Goal: Task Accomplishment & Management: Manage account settings

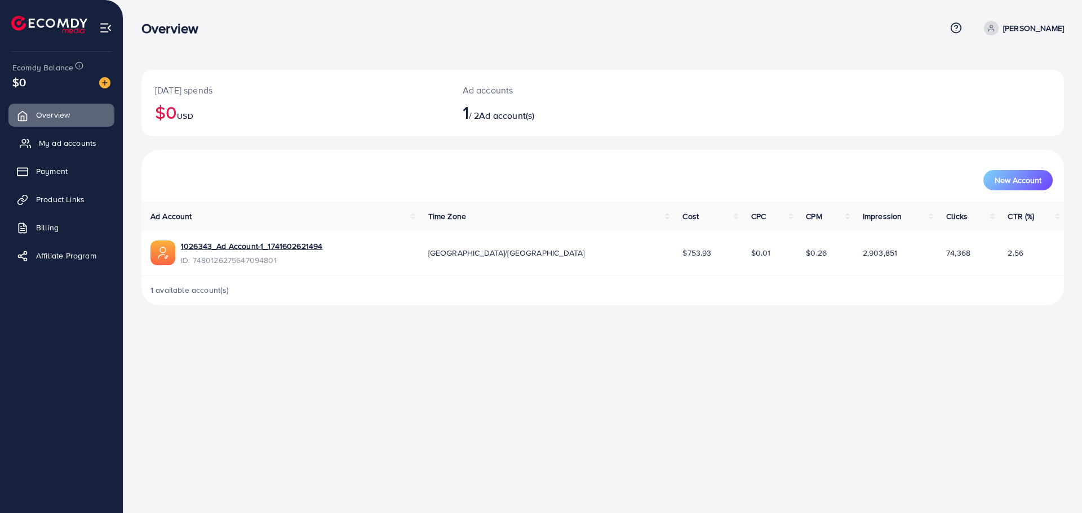
click at [62, 152] on link "My ad accounts" at bounding box center [61, 143] width 106 height 23
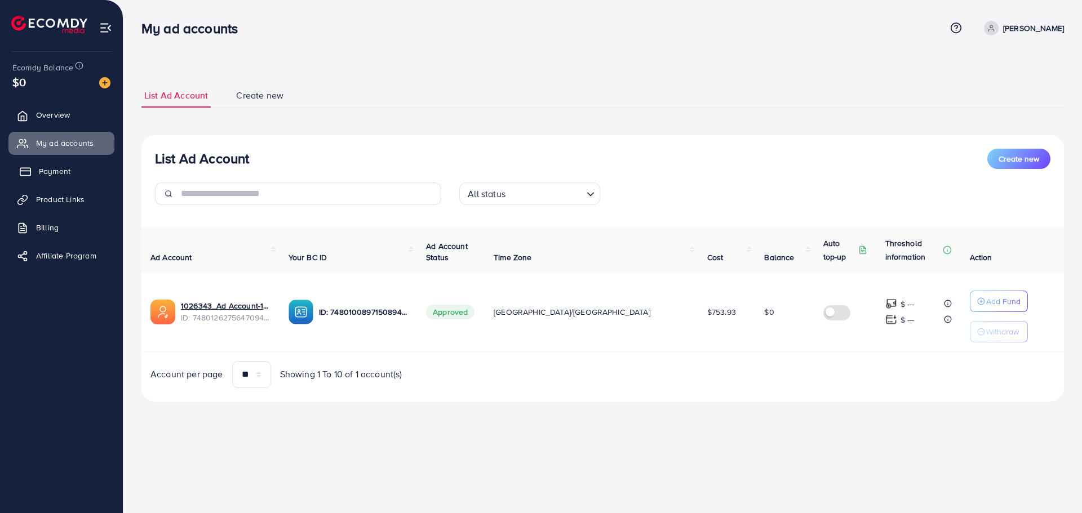
click at [54, 174] on span "Payment" at bounding box center [55, 171] width 32 height 11
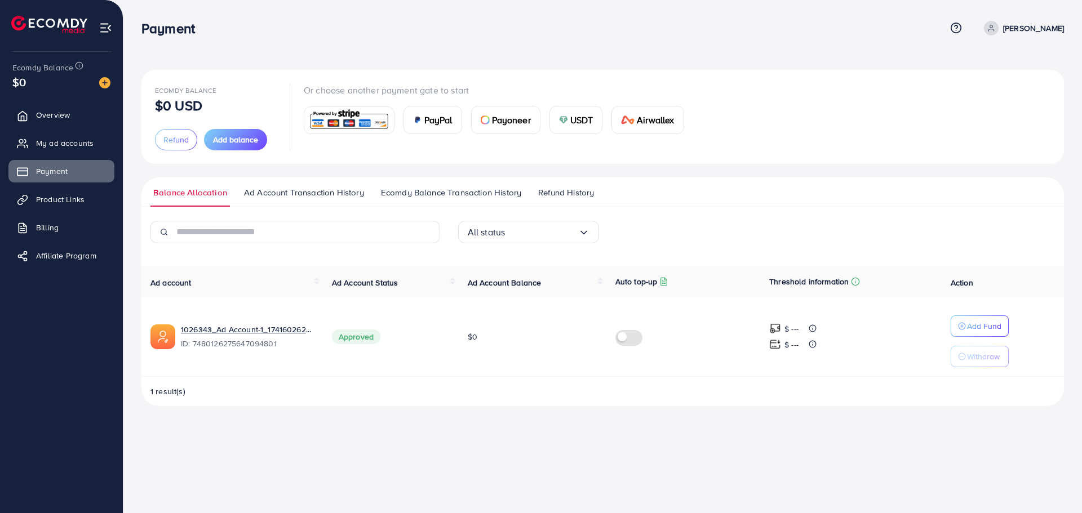
click at [572, 118] on span "USDT" at bounding box center [581, 120] width 23 height 14
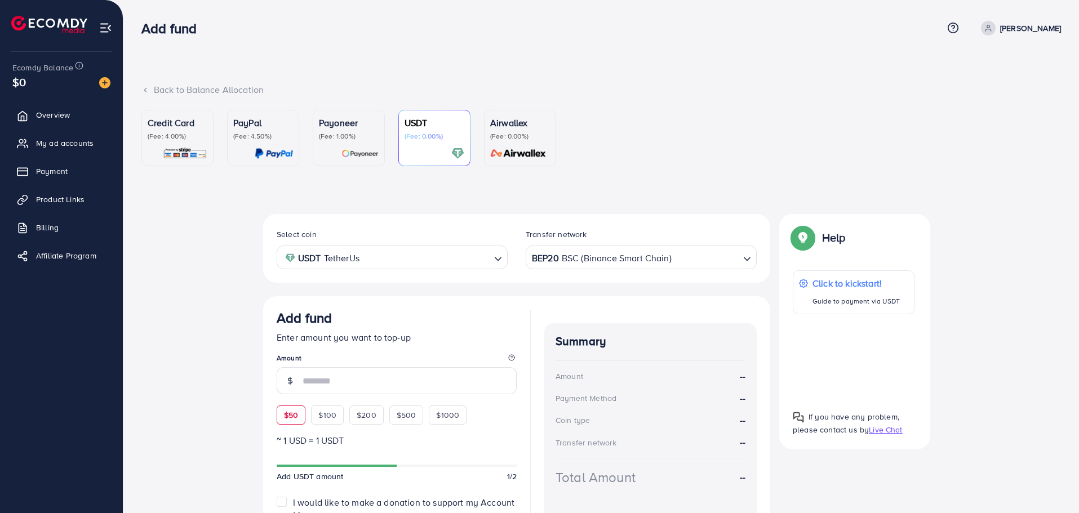
click at [285, 421] on div "$50 $100 $200 $500 $1000" at bounding box center [392, 412] width 231 height 25
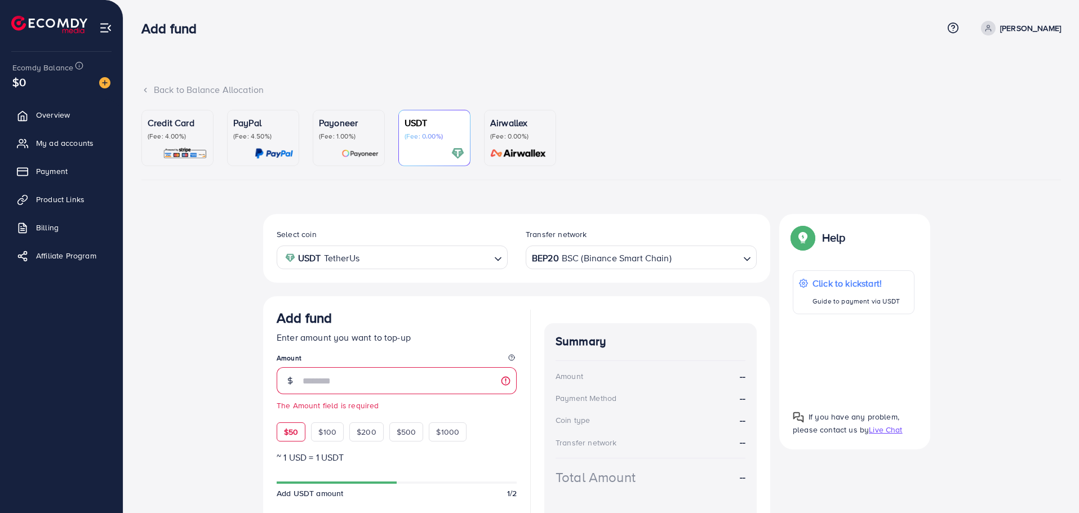
click at [298, 433] on span "$50" at bounding box center [291, 432] width 14 height 11
type input "**"
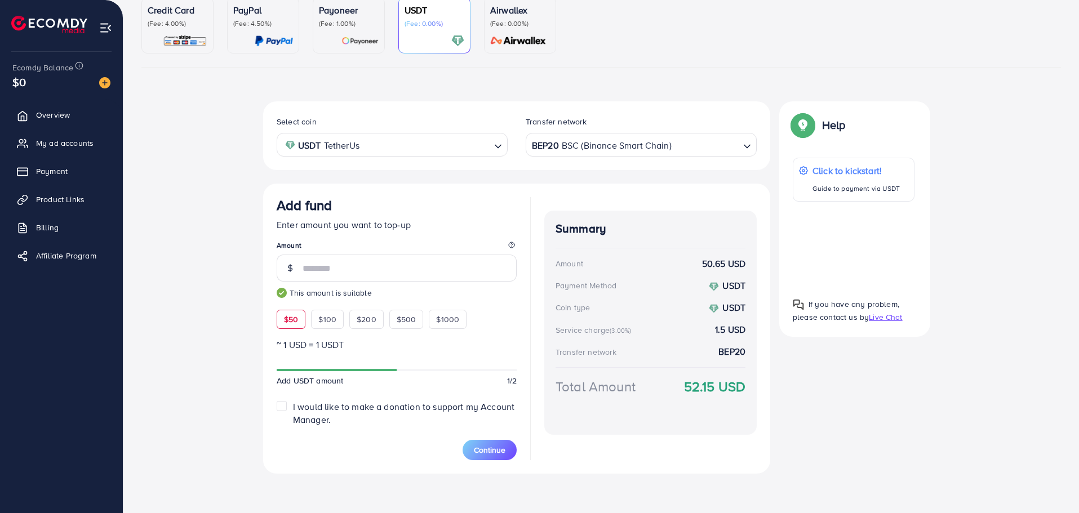
scroll to position [114, 0]
